Goal: Task Accomplishment & Management: Use online tool/utility

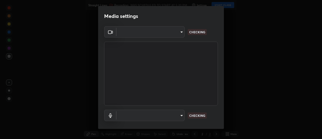
scroll to position [26, 0]
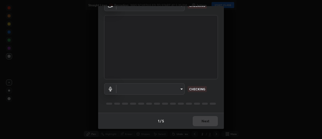
type input "20afe940cbeb59602439e807e0695b369d796bb7f65a41c81d65576627b30d72"
click at [126, 91] on body "Erase all Straight Lines Recording WAS SCHEDULED TO START AT 5:20 PM Settings S…" at bounding box center [161, 69] width 322 height 139
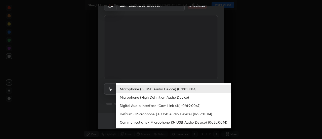
click at [127, 97] on li "Microphone (High Definition Audio Device)" at bounding box center [173, 97] width 115 height 8
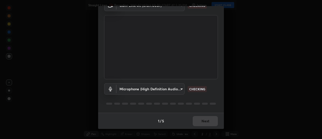
click at [131, 91] on body "Erase all Straight Lines Recording WAS SCHEDULED TO START AT 5:20 PM Settings S…" at bounding box center [161, 69] width 322 height 139
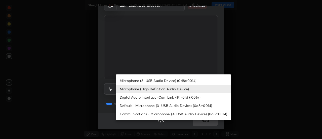
click at [134, 82] on li "Microphone (3- USB Audio Device) (0d8c:0014)" at bounding box center [173, 80] width 115 height 8
type input "ba4c52138f87483ab6386b7eac04ada058884bdffb85100b6cd20249b4154836"
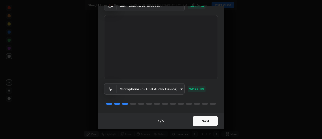
click at [202, 118] on button "Next" at bounding box center [205, 121] width 25 height 10
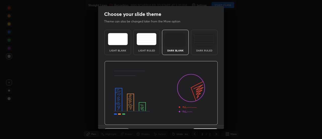
click at [212, 120] on img at bounding box center [160, 93] width 113 height 64
click at [213, 121] on img at bounding box center [160, 93] width 113 height 64
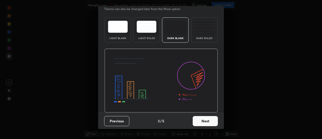
click at [210, 119] on button "Next" at bounding box center [205, 121] width 25 height 10
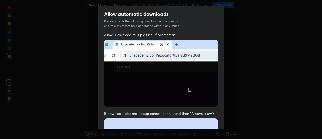
click at [217, 118] on div "Allow "Download multiple files" if prompted: If download blocked popup comes, o…" at bounding box center [161, 138] width 126 height 212
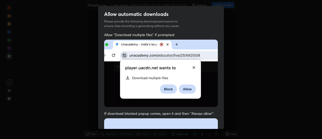
click at [218, 118] on div "Allow "Download multiple files" if prompted: If download blocked popup comes, o…" at bounding box center [161, 138] width 126 height 212
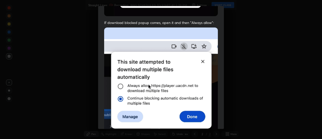
scroll to position [129, 0]
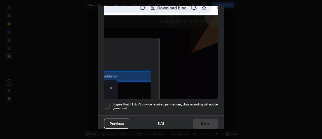
click at [199, 102] on h5 "I agree that if I don't provide required permissions, class recording will not …" at bounding box center [165, 106] width 105 height 8
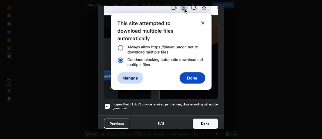
click at [204, 121] on button "Done" at bounding box center [205, 123] width 25 height 10
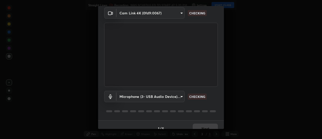
scroll to position [26, 0]
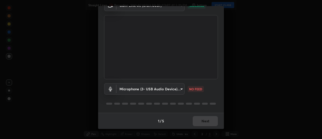
click at [129, 90] on body "Erase all Straight Lines Recording WAS SCHEDULED TO START AT 5:20 PM Settings S…" at bounding box center [161, 69] width 322 height 139
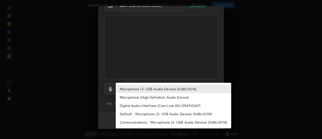
click at [131, 96] on li "Microphone (High Definition Audio Device)" at bounding box center [173, 97] width 115 height 8
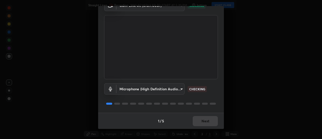
click at [131, 89] on body "Erase all Straight Lines Recording WAS SCHEDULED TO START AT 5:20 PM Settings S…" at bounding box center [161, 69] width 322 height 139
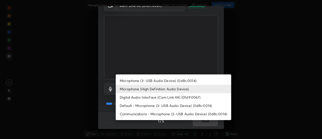
click at [137, 80] on li "Microphone (3- USB Audio Device) (0d8c:0014)" at bounding box center [173, 80] width 115 height 8
type input "ba4c52138f87483ab6386b7eac04ada058884bdffb85100b6cd20249b4154836"
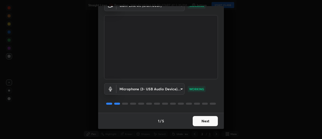
click at [201, 122] on button "Next" at bounding box center [205, 121] width 25 height 10
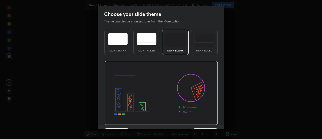
click at [210, 123] on img at bounding box center [160, 93] width 113 height 64
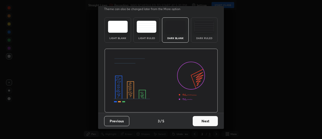
click at [210, 119] on button "Next" at bounding box center [205, 121] width 25 height 10
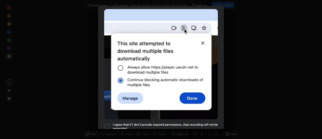
scroll to position [129, 0]
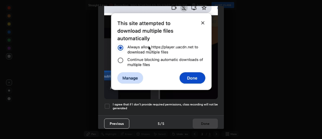
click at [205, 102] on h5 "I agree that if I don't provide required permissions, class recording will not …" at bounding box center [165, 106] width 105 height 8
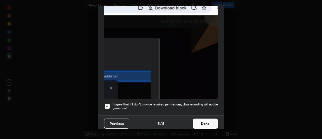
click at [205, 118] on button "Done" at bounding box center [205, 123] width 25 height 10
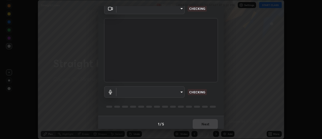
scroll to position [26, 0]
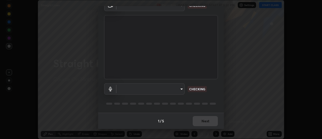
type input "20afe940cbeb59602439e807e0695b369d796bb7f65a41c81d65576627b30d72"
click at [129, 93] on body "Erase all Straight Lines Recording WAS SCHEDULED TO START AT 5:20 PM Settings S…" at bounding box center [161, 69] width 322 height 139
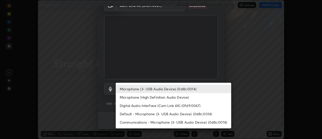
click at [133, 97] on li "Microphone (High Definition Audio Device)" at bounding box center [173, 97] width 115 height 8
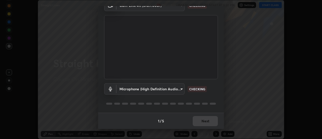
click at [133, 89] on body "Erase all Straight Lines Recording WAS SCHEDULED TO START AT 5:20 PM Settings S…" at bounding box center [161, 69] width 322 height 139
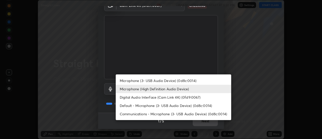
click at [135, 82] on li "Microphone (3- USB Audio Device) (0d8c:0014)" at bounding box center [173, 80] width 115 height 8
type input "ba4c52138f87483ab6386b7eac04ada058884bdffb85100b6cd20249b4154836"
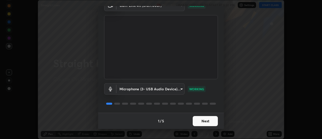
click at [198, 123] on button "Next" at bounding box center [205, 121] width 25 height 10
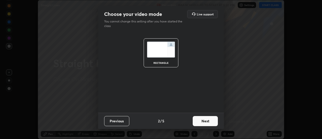
click at [203, 120] on button "Next" at bounding box center [205, 121] width 25 height 10
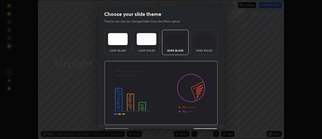
click at [207, 121] on img at bounding box center [160, 93] width 113 height 64
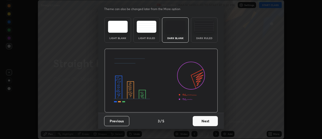
click at [207, 121] on button "Next" at bounding box center [205, 121] width 25 height 10
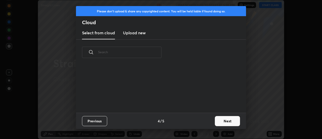
click at [212, 120] on div "Previous 4 / 5 Next" at bounding box center [161, 120] width 170 height 16
click at [215, 119] on button "Next" at bounding box center [227, 121] width 25 height 10
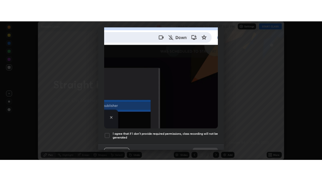
scroll to position [129, 0]
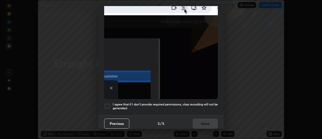
click at [191, 103] on h5 "I agree that if I don't provide required permissions, class recording will not …" at bounding box center [165, 106] width 105 height 8
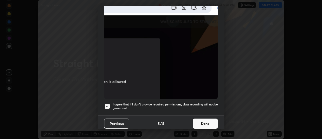
click at [200, 118] on button "Done" at bounding box center [205, 123] width 25 height 10
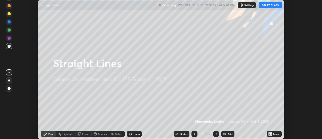
click at [269, 134] on icon at bounding box center [269, 134] width 1 height 1
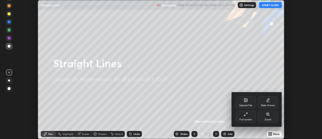
click at [238, 119] on div "Full screen" at bounding box center [246, 116] width 20 height 12
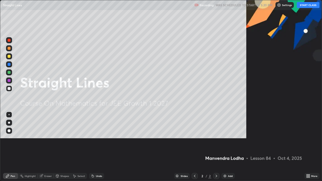
scroll to position [181, 322]
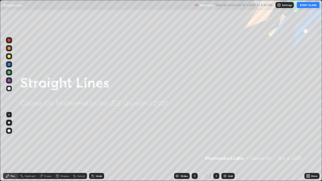
click at [305, 6] on button "START CLASS" at bounding box center [308, 5] width 23 height 6
click at [227, 138] on div "Add" at bounding box center [227, 176] width 13 height 6
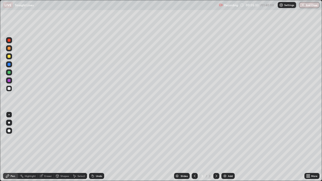
click at [8, 74] on div at bounding box center [9, 72] width 6 height 6
click at [10, 89] on div at bounding box center [9, 88] width 3 height 3
click at [94, 138] on div "Undo" at bounding box center [96, 176] width 15 height 6
click at [102, 138] on div "Undo" at bounding box center [96, 176] width 15 height 6
click at [9, 72] on div at bounding box center [9, 72] width 3 height 3
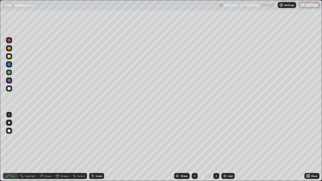
click at [10, 89] on div at bounding box center [9, 88] width 3 height 3
click at [9, 81] on div at bounding box center [9, 80] width 3 height 3
click at [225, 138] on img at bounding box center [225, 176] width 4 height 4
click at [9, 58] on div at bounding box center [9, 56] width 6 height 6
click at [10, 89] on div at bounding box center [9, 88] width 3 height 3
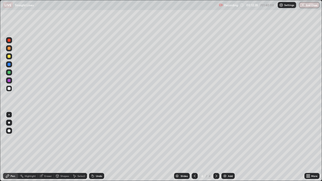
click at [8, 89] on div at bounding box center [9, 88] width 3 height 3
click at [111, 138] on div "Slides 4 / 4 Add" at bounding box center [204, 176] width 200 height 10
click at [9, 73] on div at bounding box center [9, 72] width 3 height 3
click at [9, 89] on div at bounding box center [9, 88] width 3 height 3
click at [9, 58] on div at bounding box center [9, 56] width 6 height 6
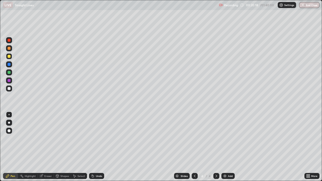
click at [9, 73] on div at bounding box center [9, 72] width 3 height 3
click at [9, 81] on div at bounding box center [9, 80] width 3 height 3
click at [9, 57] on div at bounding box center [9, 56] width 3 height 3
click at [10, 80] on div at bounding box center [9, 80] width 3 height 3
click at [99, 138] on div "Undo" at bounding box center [96, 176] width 15 height 6
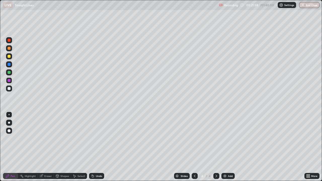
click at [99, 138] on div "Undo" at bounding box center [99, 176] width 6 height 3
click at [100, 138] on div "Undo" at bounding box center [99, 176] width 6 height 3
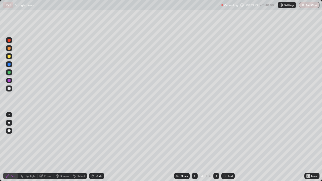
click at [100, 138] on div "Undo" at bounding box center [96, 176] width 15 height 6
click at [101, 138] on div "Undo" at bounding box center [99, 176] width 6 height 3
click at [103, 138] on div "Undo" at bounding box center [96, 176] width 15 height 6
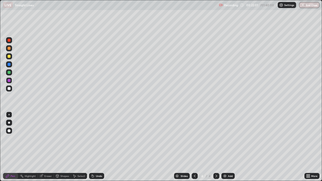
click at [102, 138] on div "Undo" at bounding box center [96, 176] width 15 height 6
click at [102, 138] on div "Undo" at bounding box center [95, 176] width 17 height 10
click at [96, 138] on div "Undo" at bounding box center [96, 176] width 15 height 6
click at [95, 138] on div "Undo" at bounding box center [96, 176] width 15 height 6
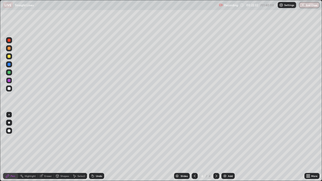
click at [94, 138] on div "Undo" at bounding box center [96, 176] width 15 height 6
click at [93, 138] on div "Undo" at bounding box center [96, 176] width 15 height 6
click at [9, 89] on div at bounding box center [9, 88] width 3 height 3
click at [226, 138] on img at bounding box center [225, 176] width 4 height 4
click at [10, 58] on div at bounding box center [9, 56] width 6 height 6
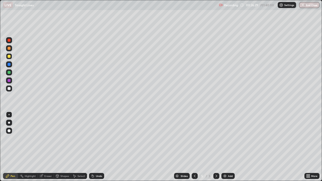
click at [10, 89] on div at bounding box center [9, 88] width 3 height 3
click at [94, 138] on div "Undo" at bounding box center [96, 176] width 15 height 6
click at [96, 138] on div "Undo" at bounding box center [99, 176] width 6 height 3
click at [8, 73] on div at bounding box center [9, 72] width 3 height 3
click at [9, 82] on div at bounding box center [9, 80] width 3 height 3
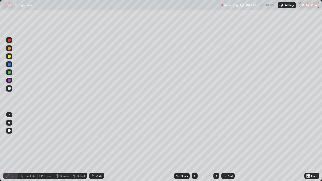
click at [227, 138] on div "Add" at bounding box center [227, 176] width 13 height 6
click at [10, 90] on div at bounding box center [9, 88] width 3 height 3
click at [94, 138] on icon at bounding box center [93, 176] width 4 height 4
click at [10, 74] on div at bounding box center [9, 72] width 6 height 6
click at [196, 138] on div at bounding box center [195, 176] width 6 height 6
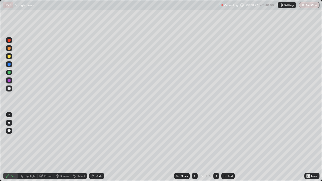
click at [216, 138] on icon at bounding box center [216, 176] width 4 height 4
click at [46, 138] on div "Eraser" at bounding box center [48, 176] width 8 height 3
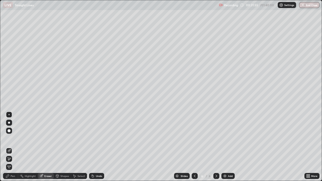
click at [12, 138] on div "Pen" at bounding box center [13, 176] width 5 height 3
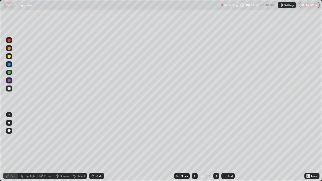
click at [9, 89] on div at bounding box center [9, 88] width 3 height 3
click at [194, 138] on icon at bounding box center [195, 176] width 4 height 4
click at [216, 138] on icon at bounding box center [216, 176] width 4 height 4
click at [230, 138] on div "Add" at bounding box center [230, 176] width 5 height 3
click at [9, 57] on div at bounding box center [9, 56] width 3 height 3
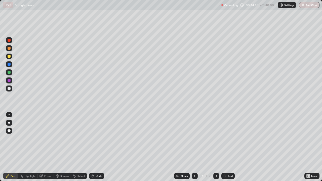
click at [10, 90] on div at bounding box center [9, 88] width 3 height 3
click at [95, 138] on div "Undo" at bounding box center [96, 176] width 15 height 6
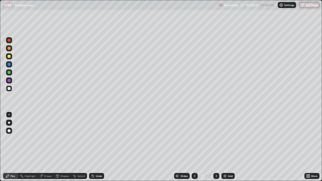
click at [95, 138] on div "Undo" at bounding box center [96, 176] width 15 height 6
click at [94, 138] on div "Undo" at bounding box center [96, 176] width 15 height 6
click at [93, 138] on icon at bounding box center [93, 176] width 4 height 4
click at [95, 138] on div "Undo" at bounding box center [96, 176] width 15 height 6
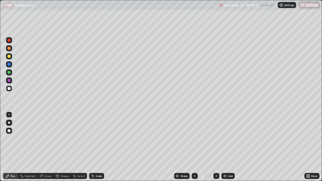
click at [92, 138] on icon at bounding box center [93, 176] width 2 height 2
click at [95, 138] on div "Undo" at bounding box center [96, 176] width 15 height 6
click at [94, 138] on div "Undo" at bounding box center [96, 176] width 15 height 6
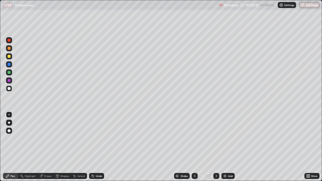
click at [94, 138] on div "Undo" at bounding box center [96, 176] width 15 height 6
click at [92, 138] on icon at bounding box center [93, 176] width 2 height 2
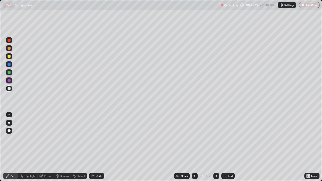
click at [92, 138] on icon at bounding box center [93, 176] width 2 height 2
click at [94, 138] on div "Undo" at bounding box center [96, 176] width 15 height 6
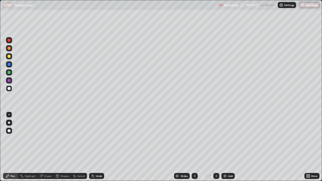
click at [99, 138] on div "Undo" at bounding box center [96, 176] width 15 height 6
click at [9, 72] on div at bounding box center [9, 72] width 3 height 3
click at [231, 138] on div "Add" at bounding box center [230, 176] width 5 height 3
click at [9, 57] on div at bounding box center [9, 56] width 3 height 3
click at [9, 89] on div at bounding box center [9, 88] width 3 height 3
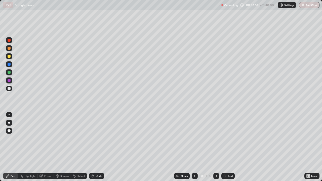
click at [9, 73] on div at bounding box center [9, 72] width 3 height 3
click at [10, 73] on div at bounding box center [9, 72] width 3 height 3
click at [233, 138] on div "Add" at bounding box center [227, 176] width 13 height 6
click at [10, 57] on div at bounding box center [9, 56] width 3 height 3
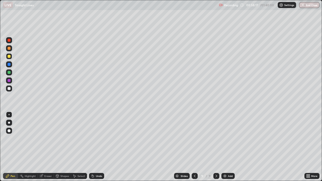
click at [11, 91] on div at bounding box center [9, 89] width 6 height 6
click at [9, 72] on div at bounding box center [9, 72] width 3 height 3
click at [102, 138] on div "Undo" at bounding box center [96, 176] width 15 height 6
click at [229, 138] on div "Add" at bounding box center [227, 176] width 13 height 6
click at [8, 58] on div at bounding box center [9, 56] width 6 height 6
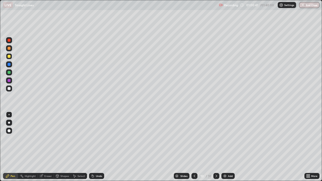
click at [9, 89] on div at bounding box center [9, 88] width 3 height 3
click at [45, 138] on div "Eraser" at bounding box center [48, 176] width 8 height 3
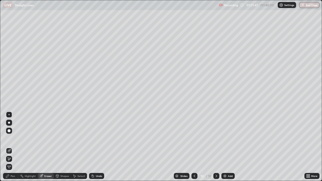
click at [10, 138] on div "Pen" at bounding box center [10, 176] width 15 height 6
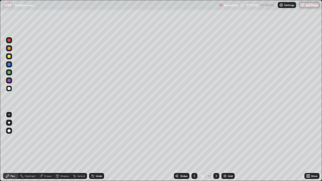
click at [9, 72] on div at bounding box center [9, 72] width 3 height 3
click at [9, 80] on div at bounding box center [9, 80] width 3 height 3
click at [8, 89] on div at bounding box center [9, 88] width 3 height 3
click at [229, 138] on div "Add" at bounding box center [230, 176] width 5 height 3
click at [194, 138] on icon at bounding box center [195, 176] width 4 height 4
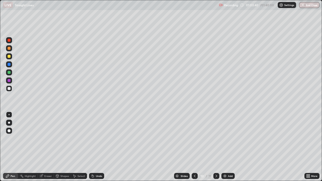
click at [216, 138] on icon at bounding box center [216, 176] width 4 height 4
click at [194, 138] on icon at bounding box center [195, 176] width 4 height 4
click at [216, 138] on icon at bounding box center [216, 176] width 4 height 4
click at [7, 75] on div at bounding box center [9, 72] width 6 height 6
click at [98, 138] on div "Undo" at bounding box center [99, 176] width 6 height 3
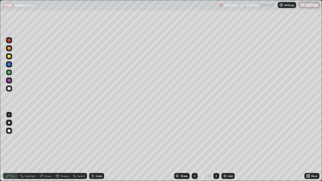
click at [12, 88] on div at bounding box center [9, 89] width 6 height 6
click at [9, 56] on div at bounding box center [9, 56] width 3 height 3
click at [228, 138] on div "Add" at bounding box center [230, 176] width 5 height 3
click at [8, 89] on div at bounding box center [9, 88] width 3 height 3
click at [12, 57] on div at bounding box center [9, 56] width 6 height 6
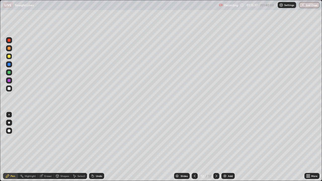
click at [11, 89] on div at bounding box center [9, 89] width 6 height 6
click at [9, 57] on div at bounding box center [9, 56] width 3 height 3
click at [228, 138] on div "Add" at bounding box center [230, 176] width 5 height 3
click at [194, 138] on icon at bounding box center [195, 176] width 4 height 4
click at [223, 138] on img at bounding box center [225, 176] width 4 height 4
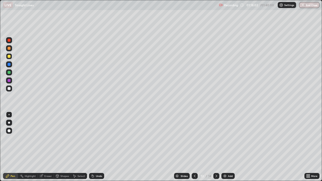
click at [9, 89] on div at bounding box center [9, 88] width 3 height 3
click at [99, 138] on div "Undo" at bounding box center [99, 176] width 6 height 3
click at [99, 138] on div "Undo" at bounding box center [96, 176] width 15 height 6
click at [216, 138] on icon at bounding box center [216, 176] width 4 height 4
click at [10, 58] on div at bounding box center [9, 56] width 6 height 6
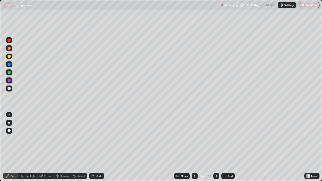
click at [9, 74] on div at bounding box center [9, 72] width 3 height 3
click at [100, 138] on div "Undo" at bounding box center [96, 176] width 15 height 6
click at [98, 138] on div "Undo" at bounding box center [99, 176] width 6 height 3
click at [96, 138] on div "Undo" at bounding box center [99, 176] width 6 height 3
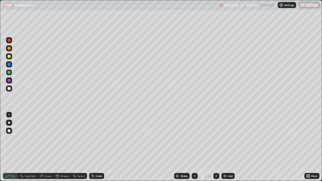
click at [97, 138] on div "Undo" at bounding box center [99, 176] width 6 height 3
click at [97, 138] on div "Undo" at bounding box center [96, 176] width 15 height 6
click at [10, 80] on div at bounding box center [9, 80] width 3 height 3
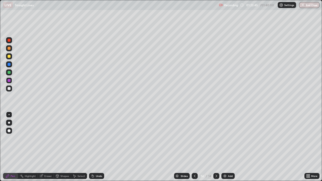
click at [194, 138] on icon at bounding box center [195, 176] width 4 height 4
click at [216, 138] on icon at bounding box center [216, 176] width 4 height 4
click at [194, 138] on icon at bounding box center [195, 176] width 4 height 4
click at [216, 138] on icon at bounding box center [217, 176] width 2 height 3
click at [9, 65] on div at bounding box center [9, 64] width 3 height 3
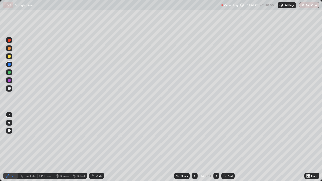
click at [9, 88] on div at bounding box center [9, 88] width 3 height 3
click at [223, 138] on img at bounding box center [225, 176] width 4 height 4
click at [10, 57] on div at bounding box center [9, 56] width 3 height 3
click at [10, 89] on div at bounding box center [9, 88] width 3 height 3
click at [96, 138] on div "Undo" at bounding box center [96, 176] width 15 height 6
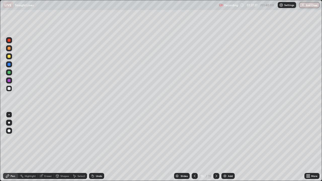
click at [97, 138] on div "Undo" at bounding box center [99, 176] width 6 height 3
click at [9, 73] on div at bounding box center [9, 72] width 3 height 3
click at [194, 138] on icon at bounding box center [195, 176] width 4 height 4
click at [218, 138] on div at bounding box center [216, 176] width 6 height 6
click at [228, 138] on div "Add" at bounding box center [227, 176] width 13 height 6
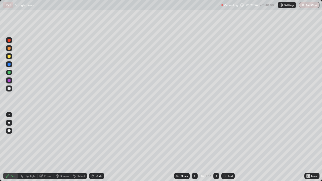
click at [11, 58] on div at bounding box center [9, 56] width 6 height 6
click at [9, 89] on div at bounding box center [9, 88] width 3 height 3
click at [306, 5] on button "End Class" at bounding box center [310, 5] width 20 height 6
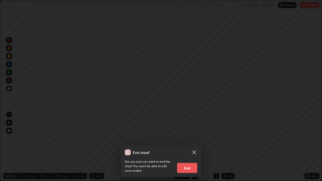
click at [183, 138] on button "End" at bounding box center [187, 168] width 20 height 10
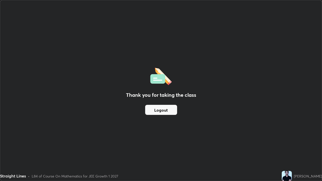
click at [160, 110] on button "Logout" at bounding box center [161, 110] width 32 height 10
click at [159, 110] on button "Logout" at bounding box center [161, 110] width 32 height 10
click at [161, 111] on button "Logout" at bounding box center [161, 110] width 32 height 10
